Goal: Find specific page/section

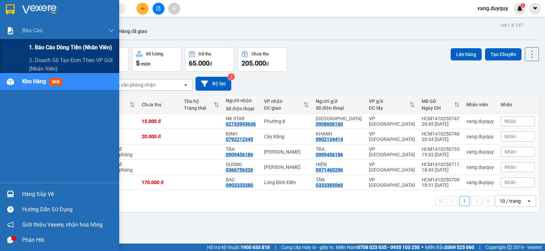
click at [41, 45] on span "1. Báo cáo dòng tiền (nhân viên)" at bounding box center [70, 47] width 83 height 9
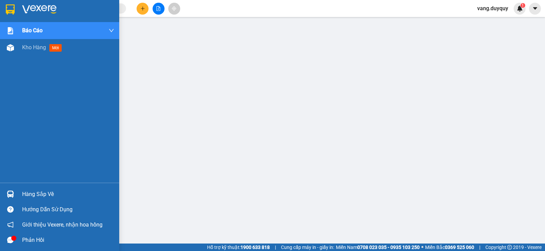
click at [16, 4] on div at bounding box center [59, 11] width 119 height 22
